Goal: Task Accomplishment & Management: Manage account settings

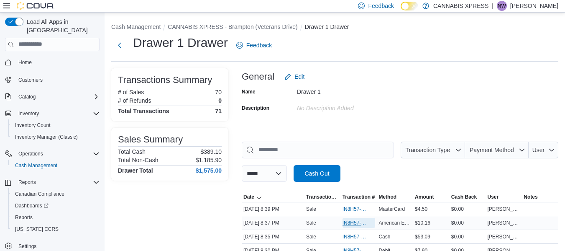
click at [356, 224] on span "IN8H57-726676" at bounding box center [355, 222] width 25 height 7
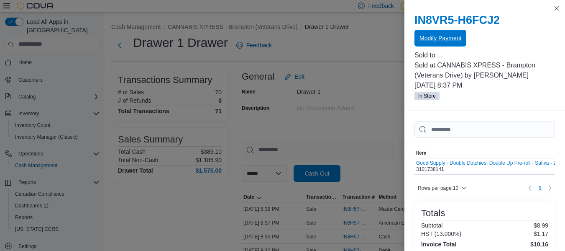
click at [445, 39] on span "Modify Payment" at bounding box center [441, 38] width 42 height 8
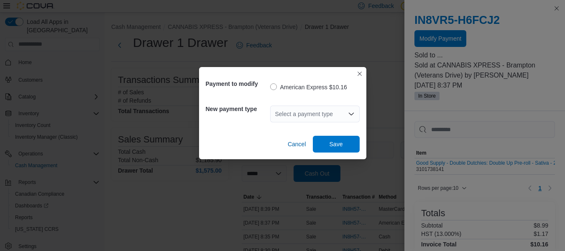
click at [318, 111] on div "Select a payment type" at bounding box center [315, 113] width 90 height 17
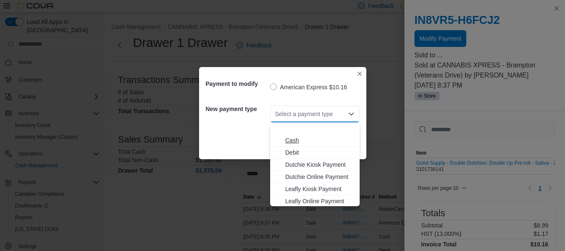
scroll to position [86, 0]
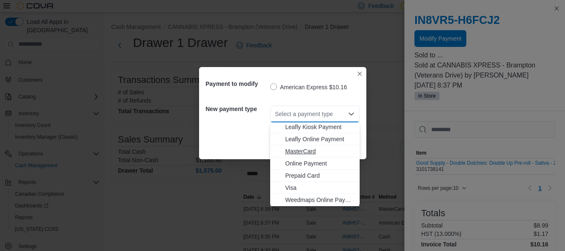
click at [316, 149] on span "MasterCard" at bounding box center [319, 151] width 69 height 8
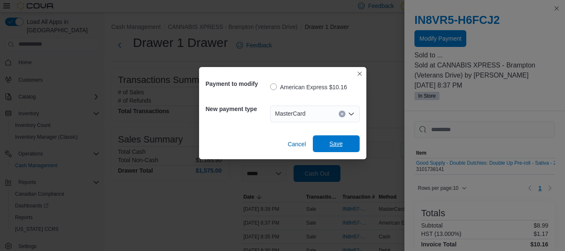
click at [332, 146] on span "Save" at bounding box center [336, 143] width 13 height 8
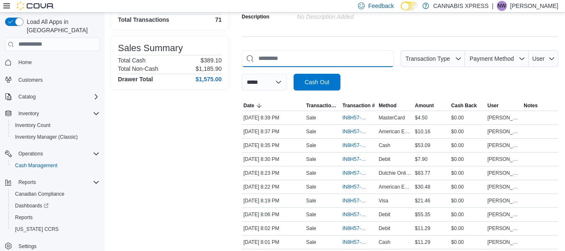
scroll to position [92, 0]
click at [345, 161] on span "IN8H57-726673" at bounding box center [355, 158] width 25 height 7
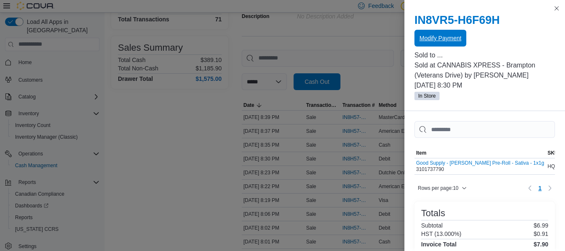
click at [459, 43] on span "Modify Payment" at bounding box center [441, 38] width 42 height 17
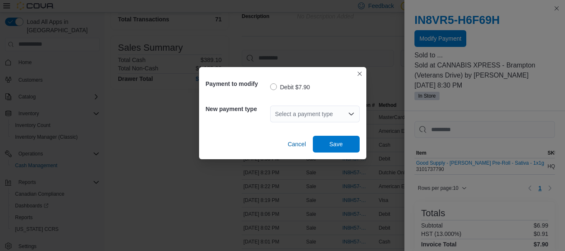
click at [326, 112] on div "Select a payment type" at bounding box center [315, 113] width 90 height 17
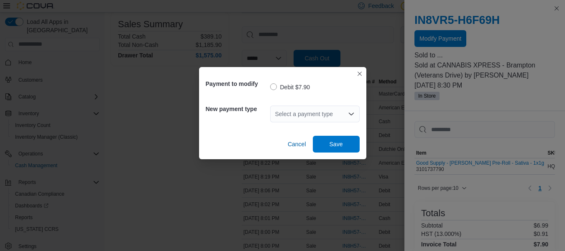
scroll to position [116, 0]
click at [326, 112] on div "Select a payment type" at bounding box center [315, 113] width 90 height 17
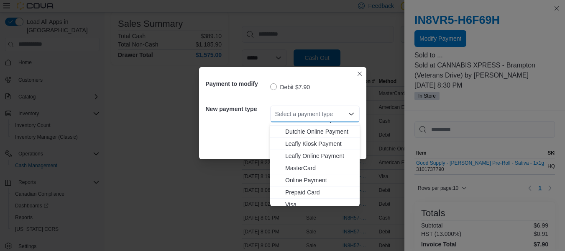
scroll to position [70, 0]
click at [310, 168] on span "MasterCard" at bounding box center [319, 167] width 69 height 8
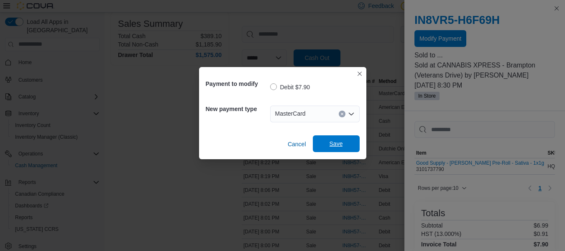
click at [343, 144] on span "Save" at bounding box center [336, 143] width 37 height 17
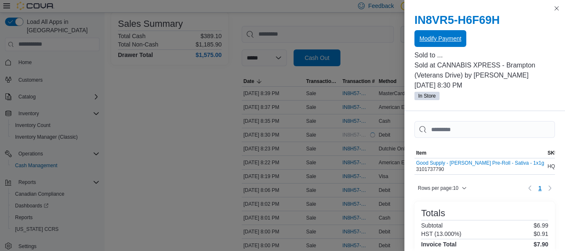
scroll to position [0, 0]
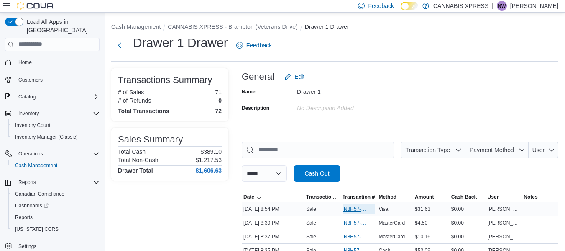
click at [358, 208] on span "IN8H57-726682" at bounding box center [355, 209] width 25 height 7
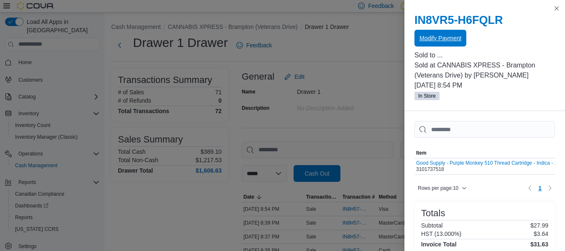
click at [441, 36] on span "Modify Payment" at bounding box center [441, 38] width 42 height 8
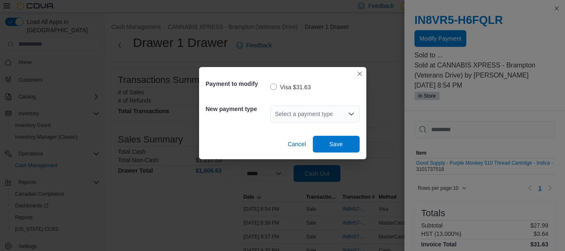
click at [319, 112] on div "Select a payment type" at bounding box center [315, 113] width 90 height 17
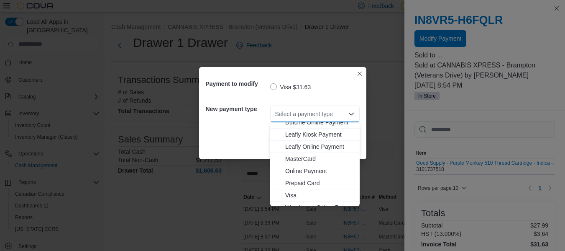
scroll to position [86, 0]
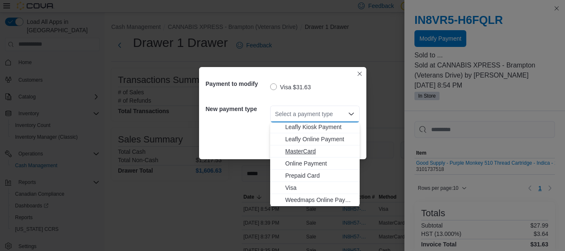
click at [302, 149] on span "MasterCard" at bounding box center [319, 151] width 69 height 8
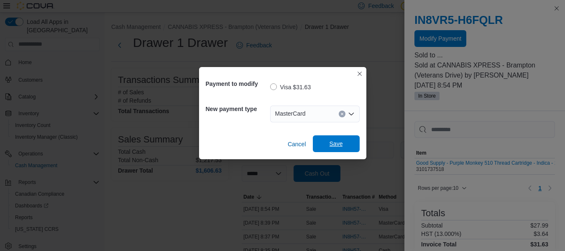
click at [332, 137] on span "Save" at bounding box center [336, 143] width 37 height 17
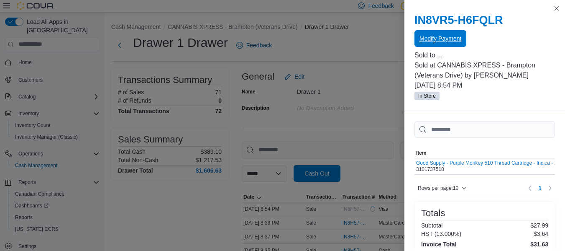
scroll to position [0, 0]
